Goal: Information Seeking & Learning: Learn about a topic

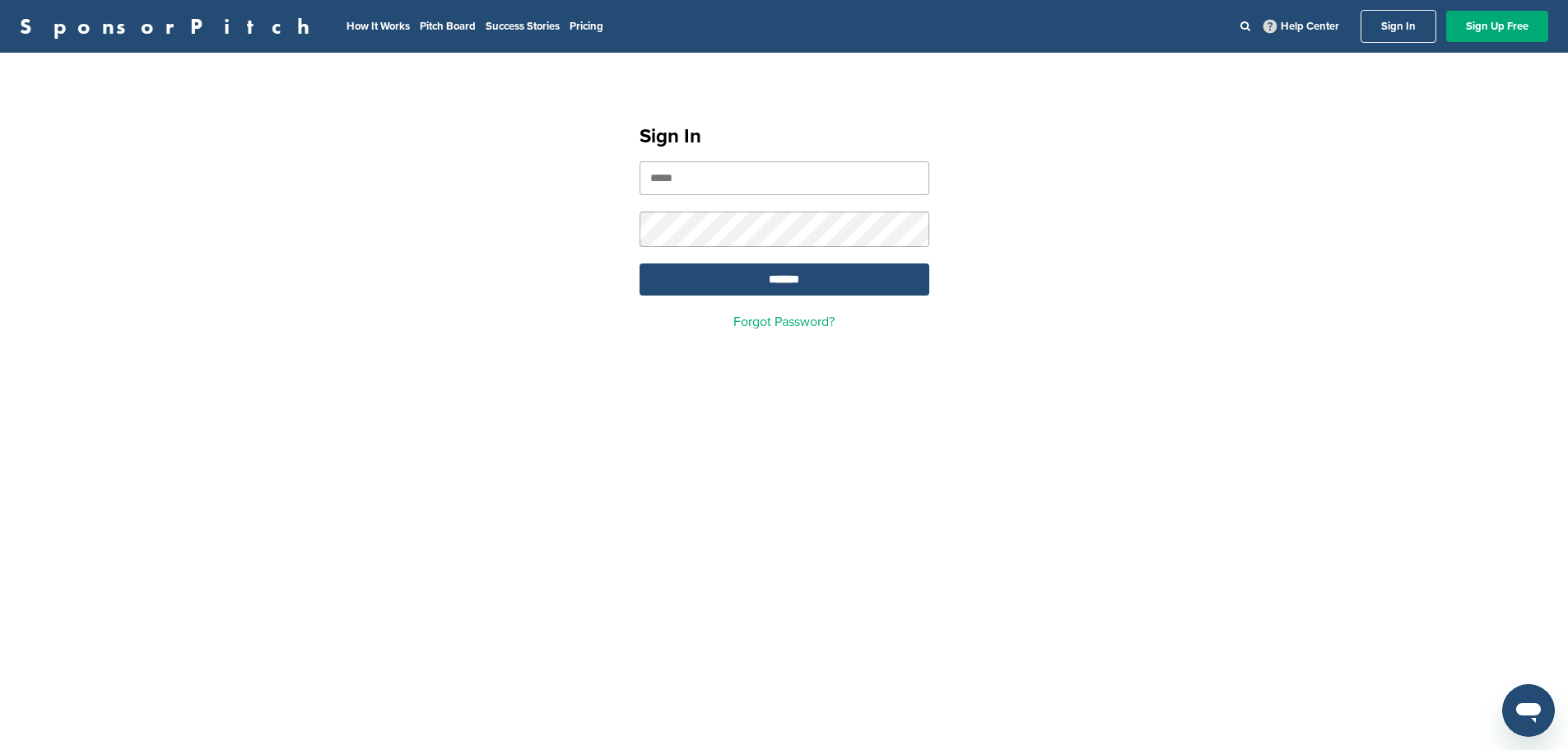
click at [767, 178] on input "email" at bounding box center [784, 179] width 290 height 34
type input "**********"
click at [639, 264] on input "*******" at bounding box center [784, 280] width 290 height 32
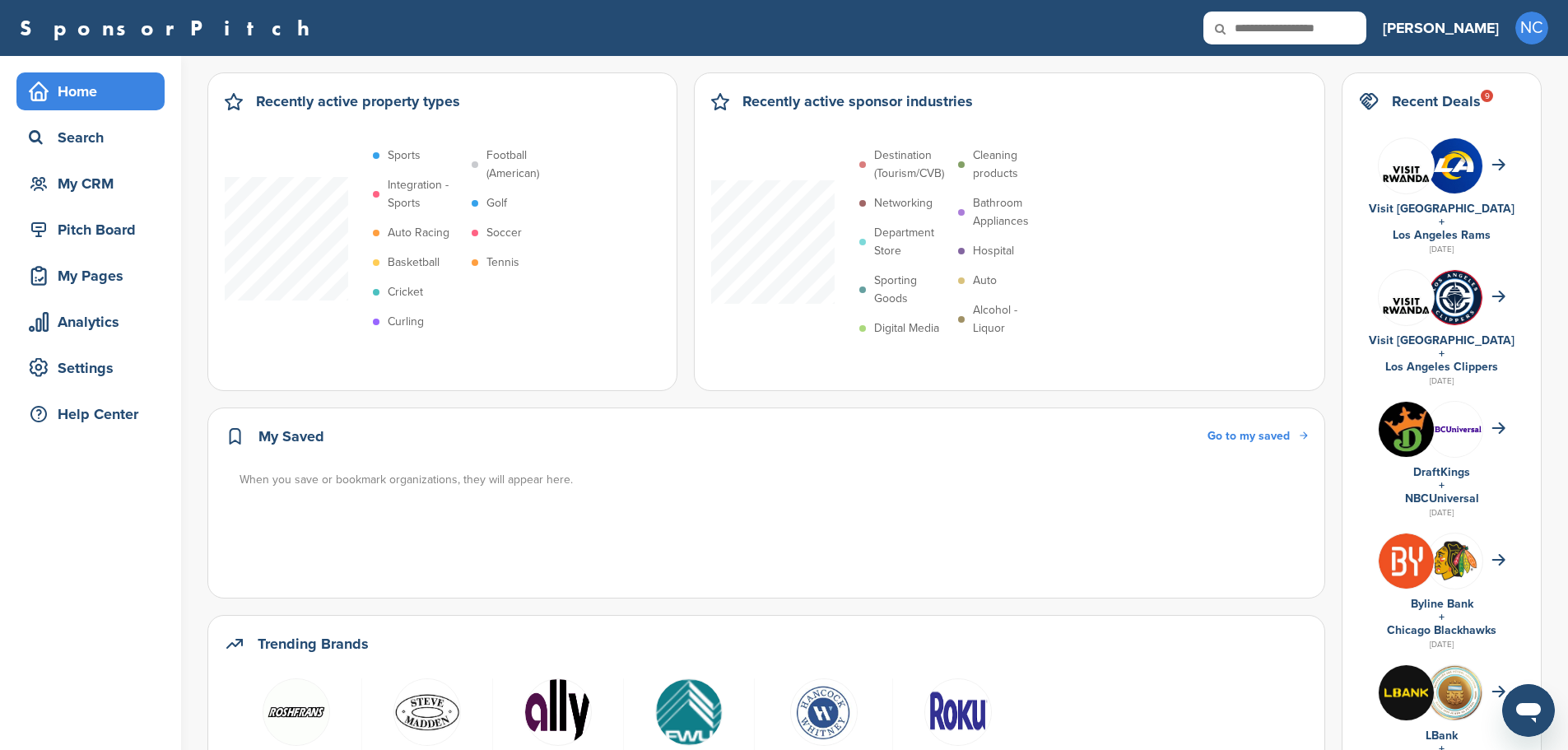
click at [1259, 25] on icon at bounding box center [1231, 28] width 56 height 35
click at [1259, 28] on icon at bounding box center [1231, 28] width 56 height 35
click at [131, 97] on div "Home" at bounding box center [94, 91] width 140 height 29
click at [76, 144] on div "Search" at bounding box center [94, 137] width 140 height 29
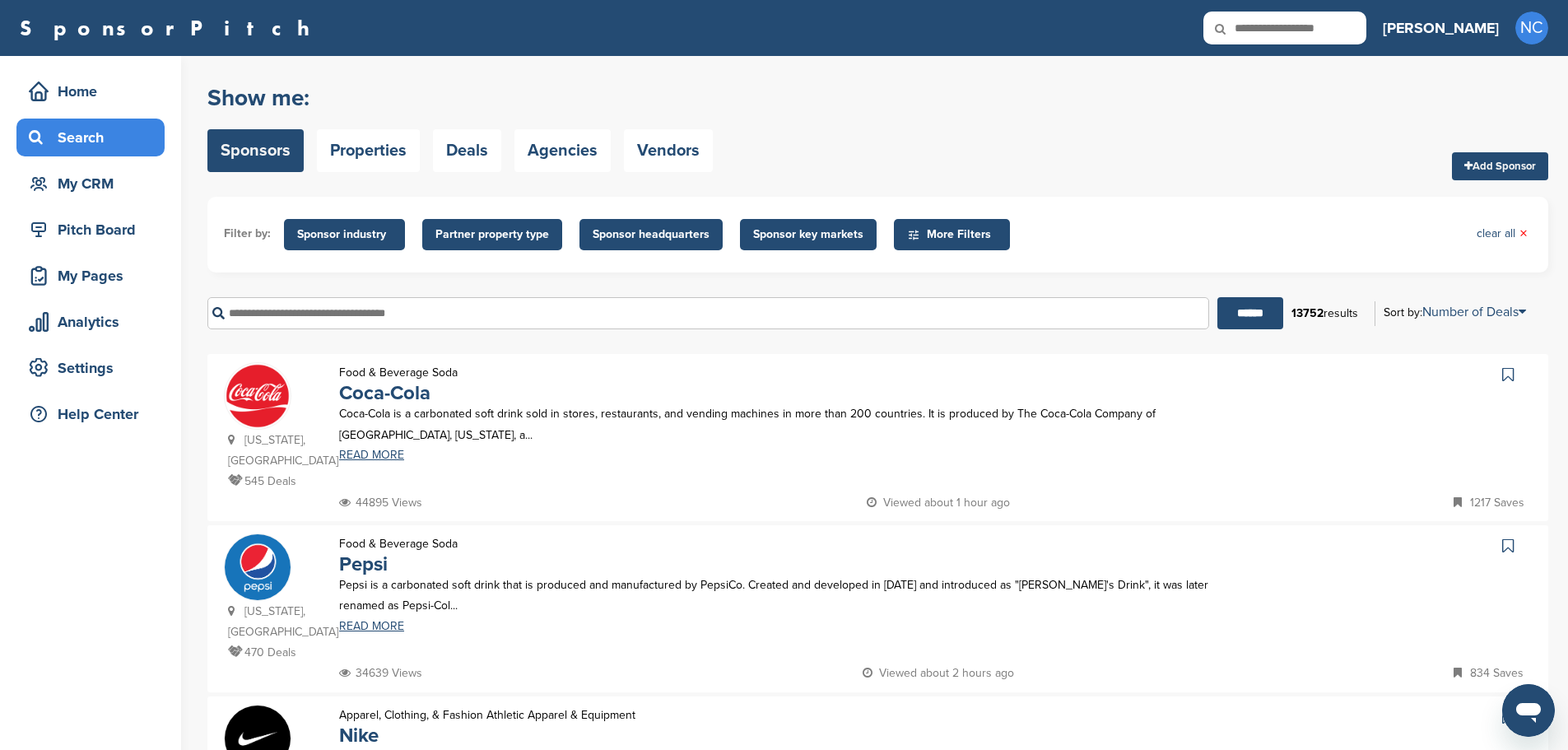
click at [336, 318] on input "text" at bounding box center [708, 314] width 1002 height 32
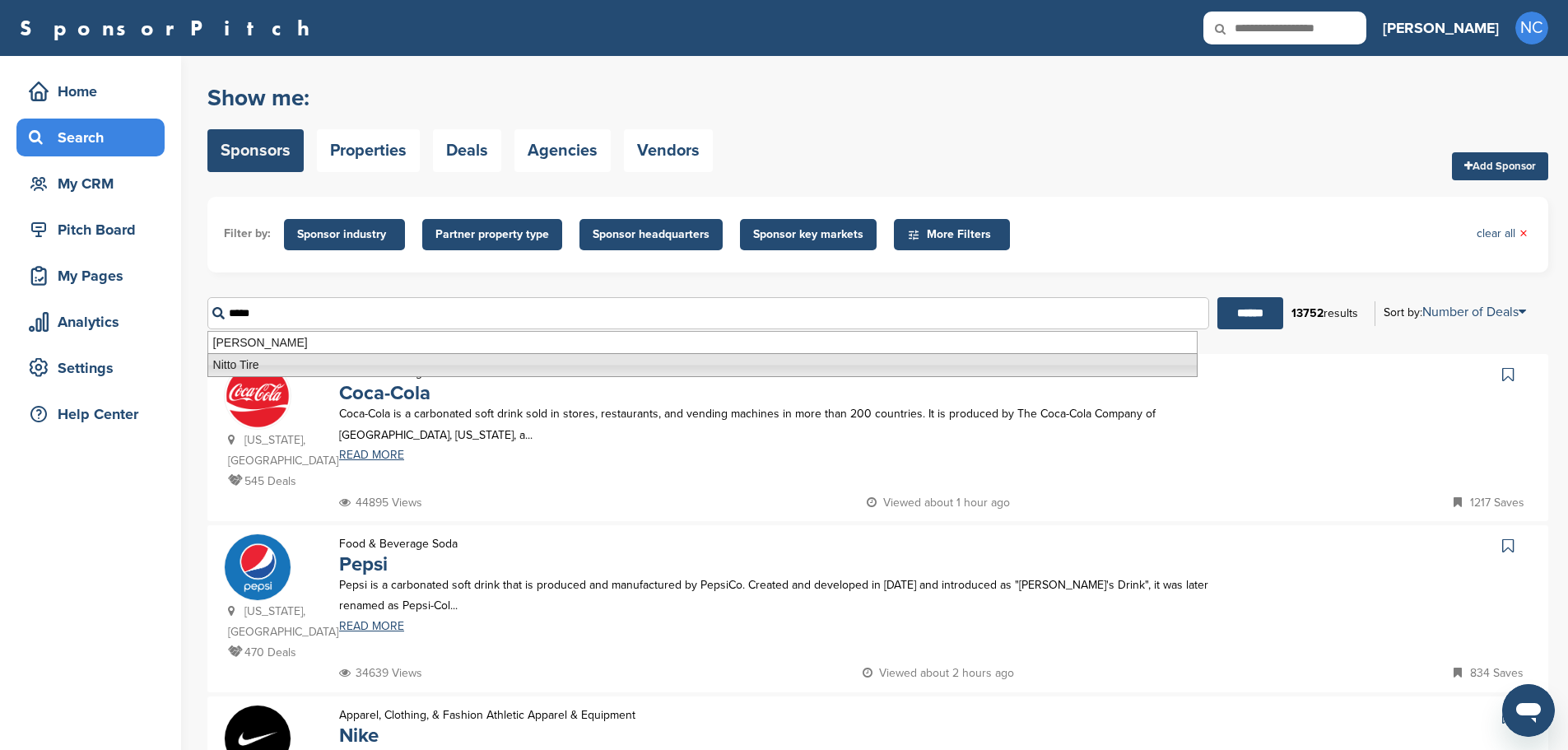
click at [234, 365] on li "Nitto Tire" at bounding box center [702, 365] width 990 height 24
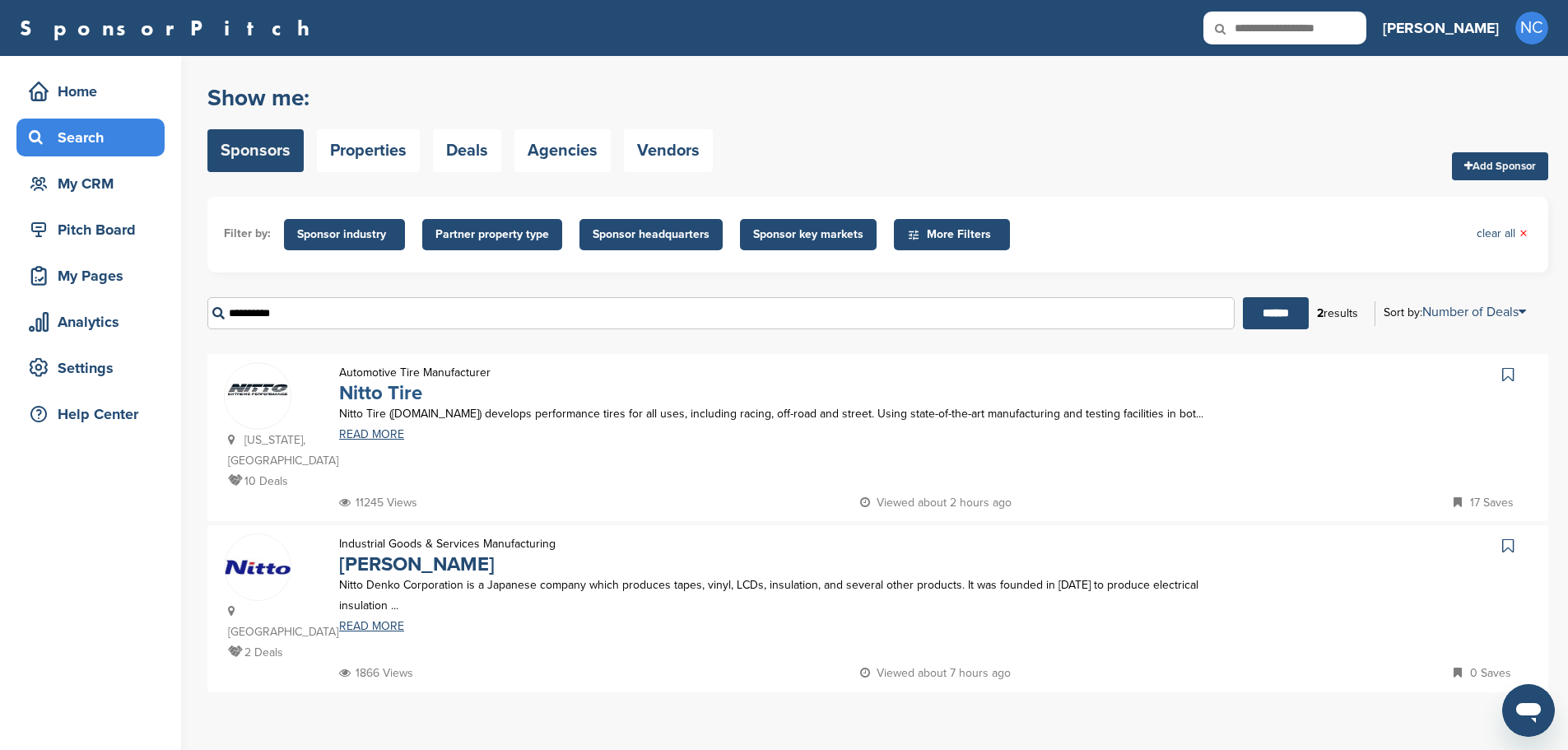
type input "**********"
click at [382, 393] on link "Nitto Tire" at bounding box center [380, 393] width 83 height 24
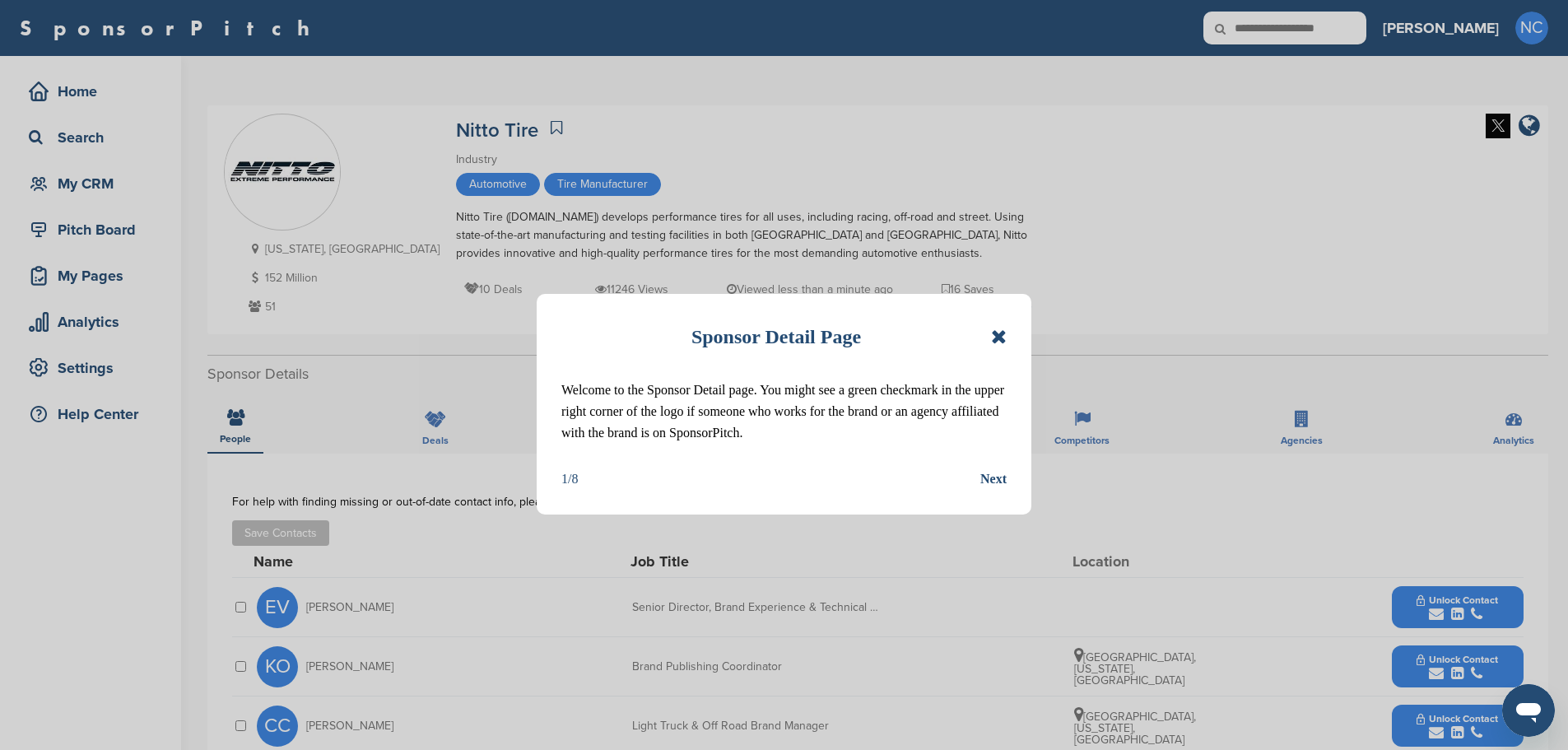
click at [1000, 337] on icon at bounding box center [999, 336] width 16 height 20
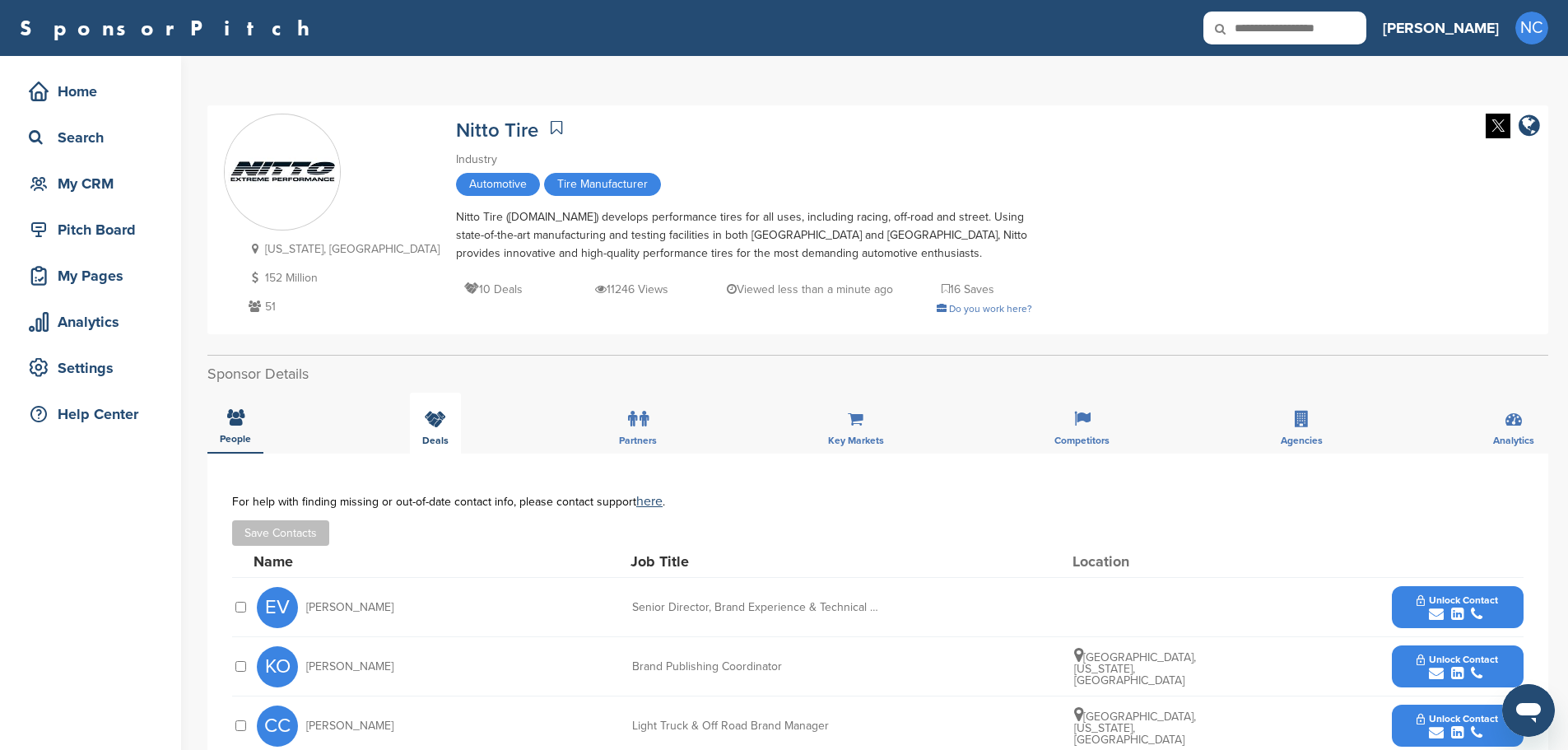
click at [436, 430] on div "Deals" at bounding box center [435, 423] width 51 height 61
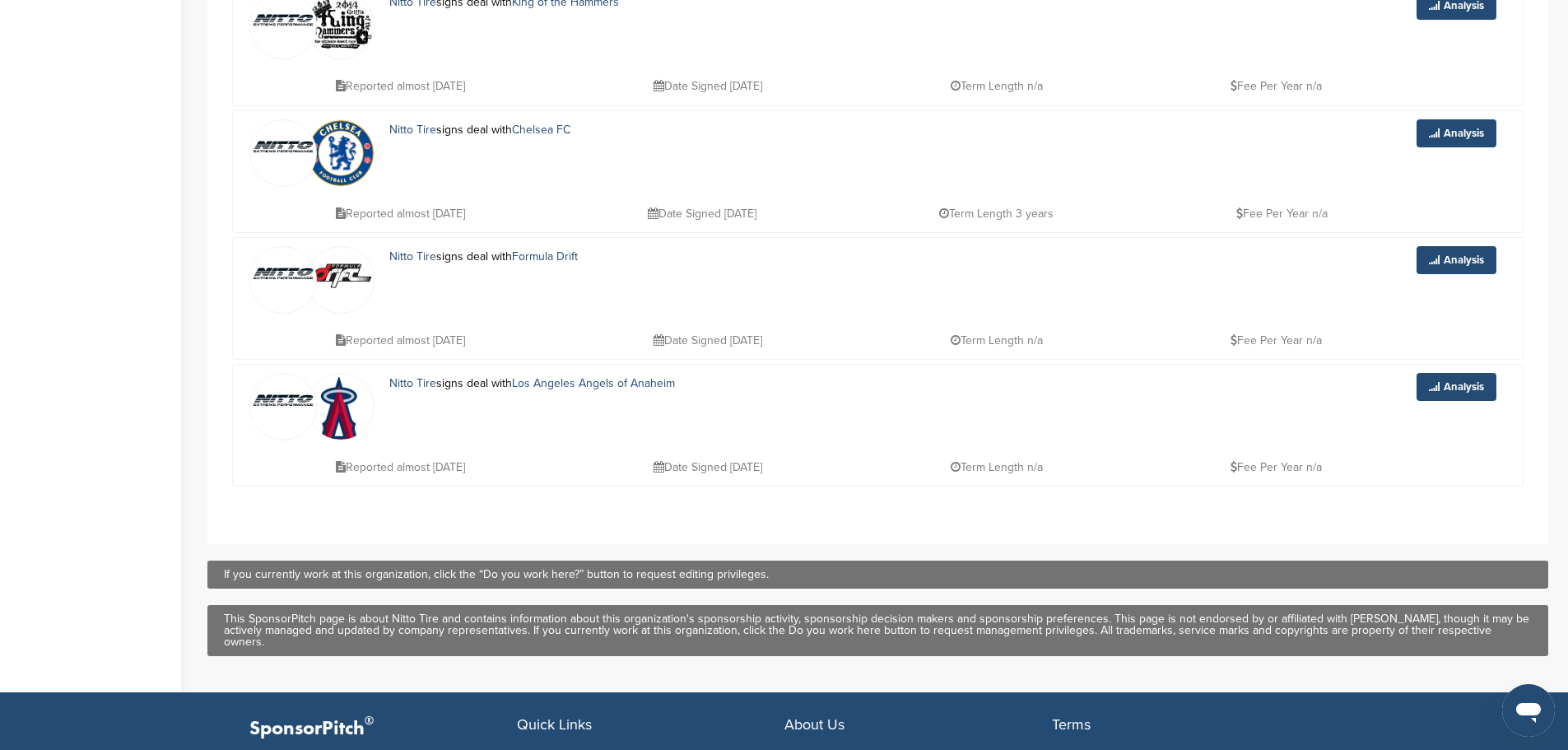
scroll to position [1318, 0]
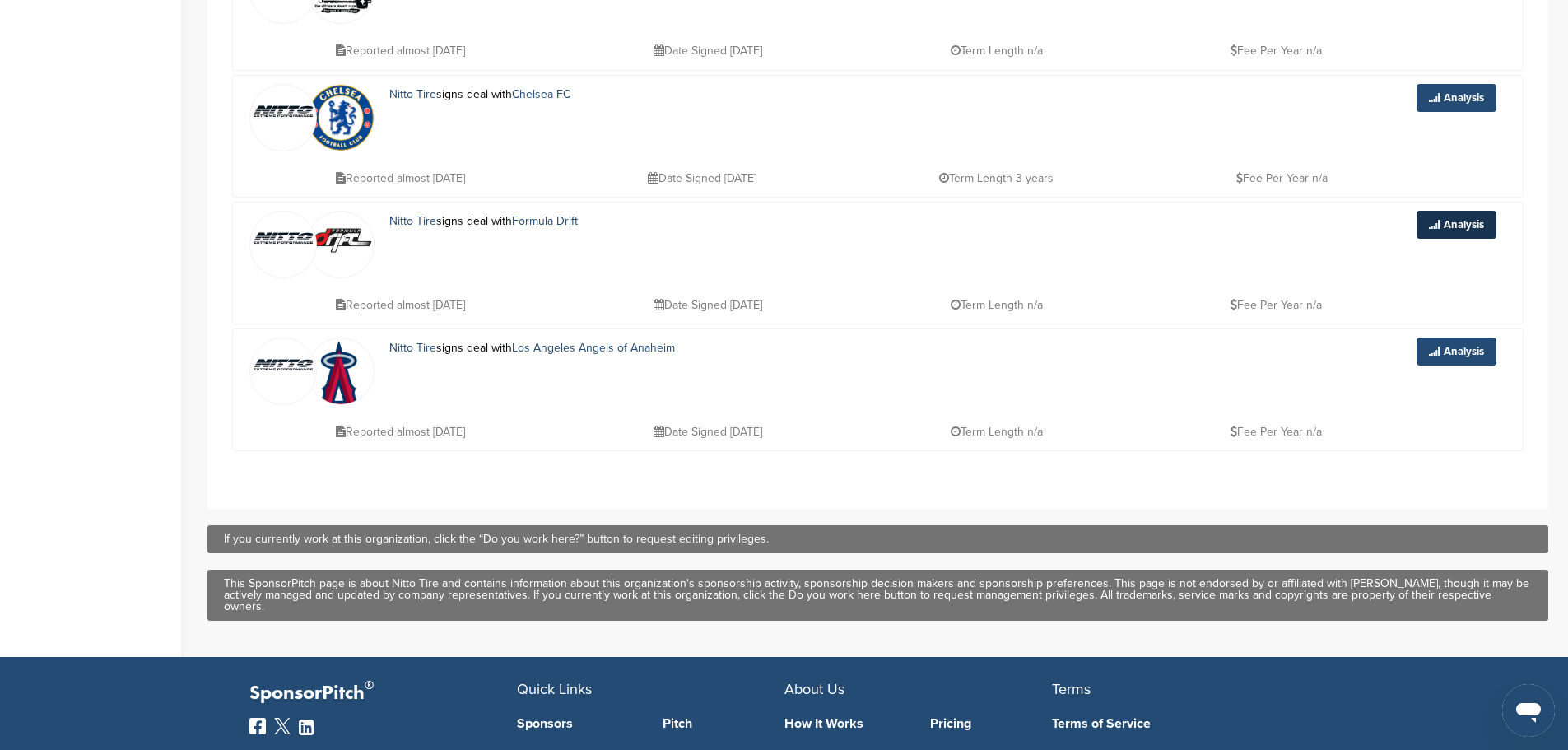
click at [1448, 228] on link "Analysis" at bounding box center [1456, 225] width 80 height 28
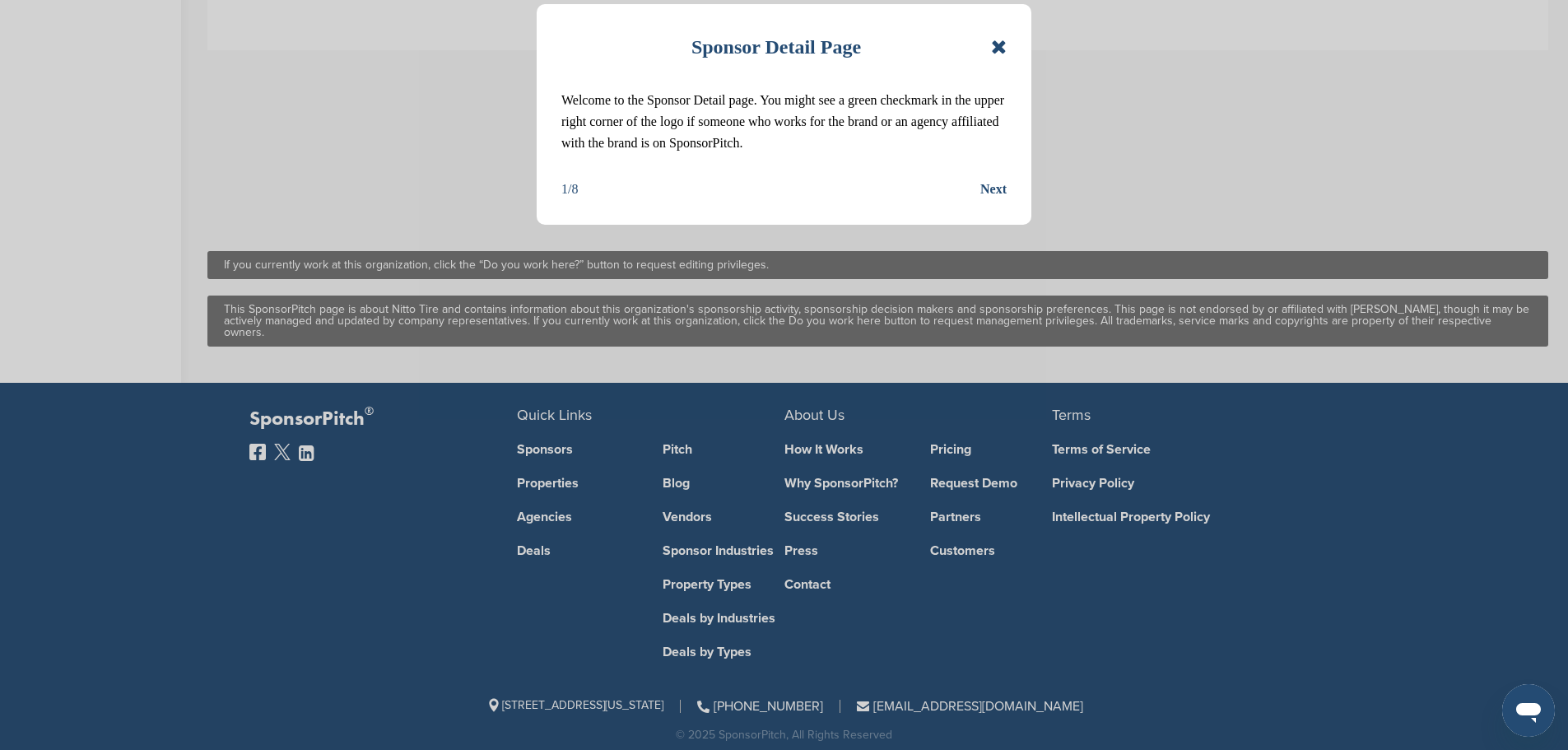
scroll to position [713, 0]
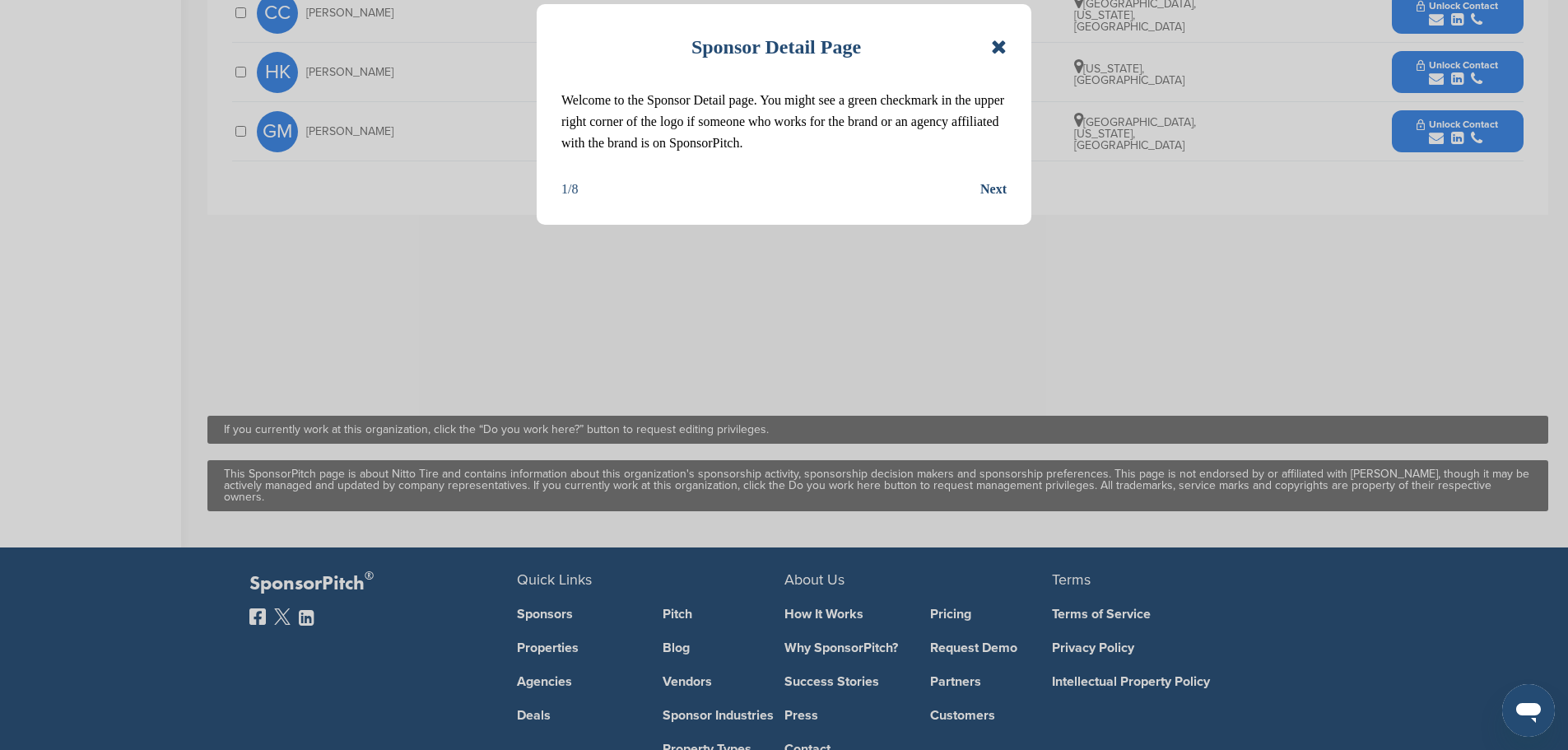
drag, startPoint x: 1012, startPoint y: 44, endPoint x: 1002, endPoint y: 42, distance: 10.2
click at [1011, 44] on div "Sponsor Detail Page Welcome to the Sponsor Detail page. You might see a green c…" at bounding box center [784, 114] width 495 height 221
click at [1001, 38] on icon at bounding box center [999, 46] width 16 height 20
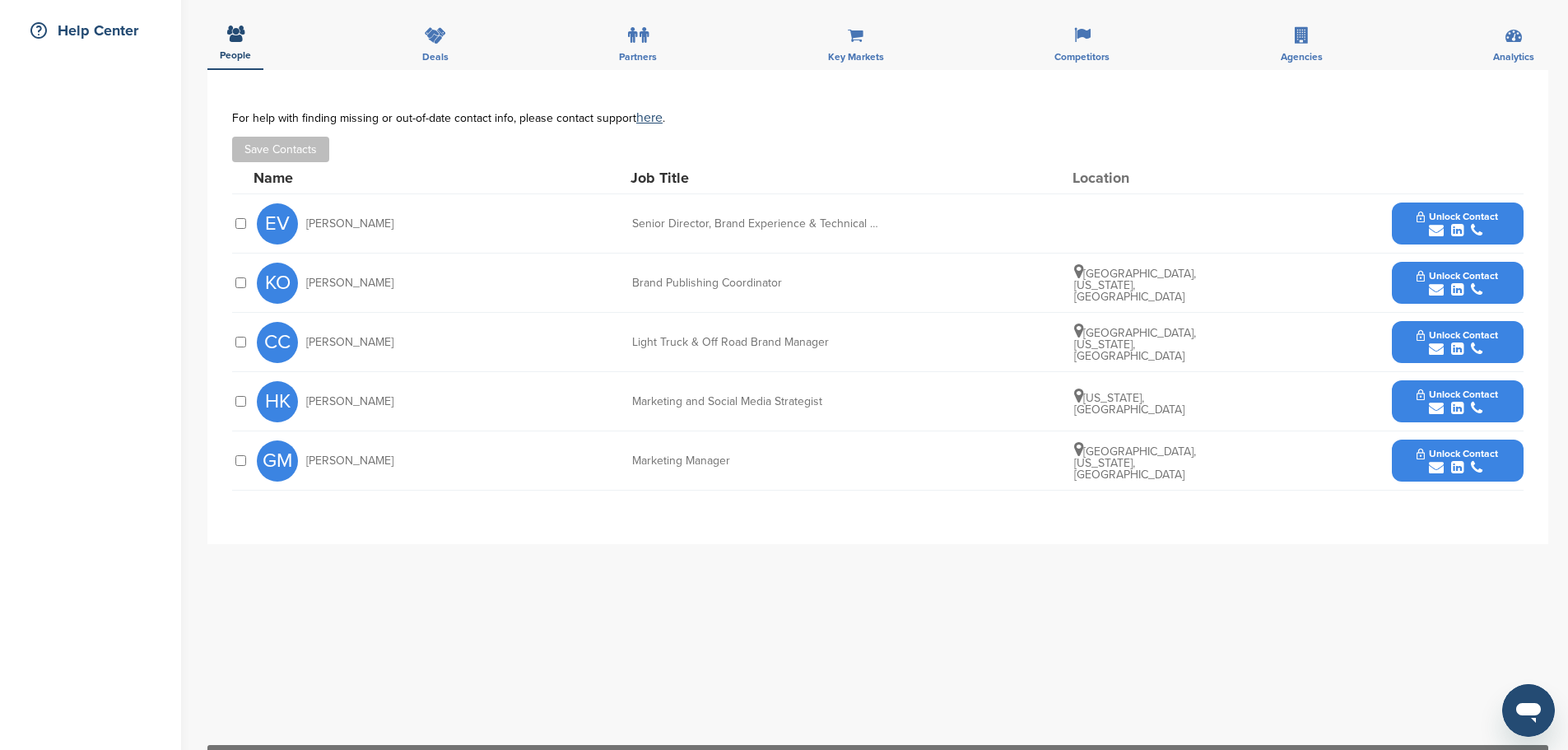
scroll to position [301, 0]
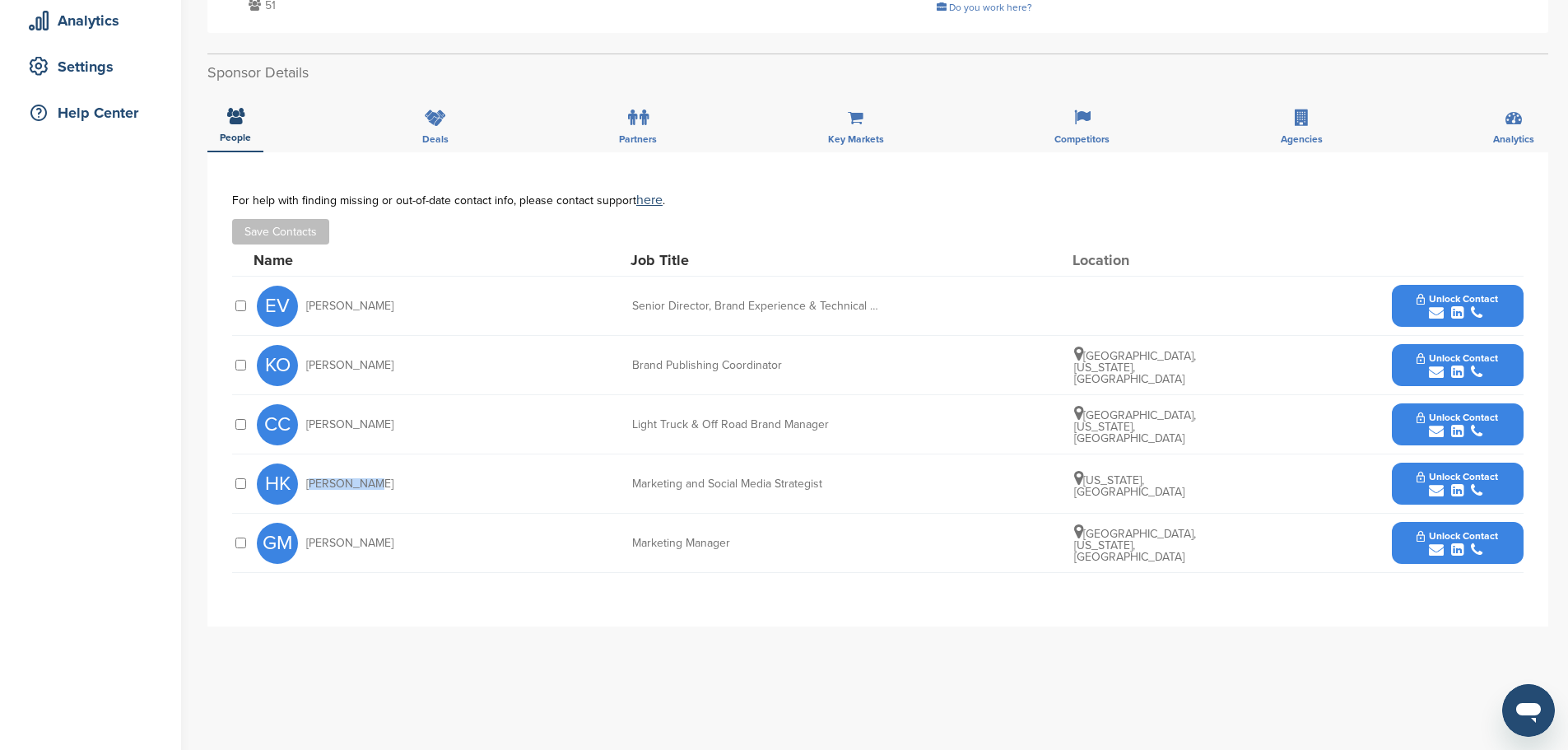
drag, startPoint x: 362, startPoint y: 486, endPoint x: 302, endPoint y: 476, distance: 60.8
click at [302, 476] on div "HK [PERSON_NAME]" at bounding box center [347, 485] width 181 height 42
copy span "[PERSON_NAME]"
click at [1439, 490] on icon "submit" at bounding box center [1437, 491] width 15 height 15
